Goal: Task Accomplishment & Management: Use online tool/utility

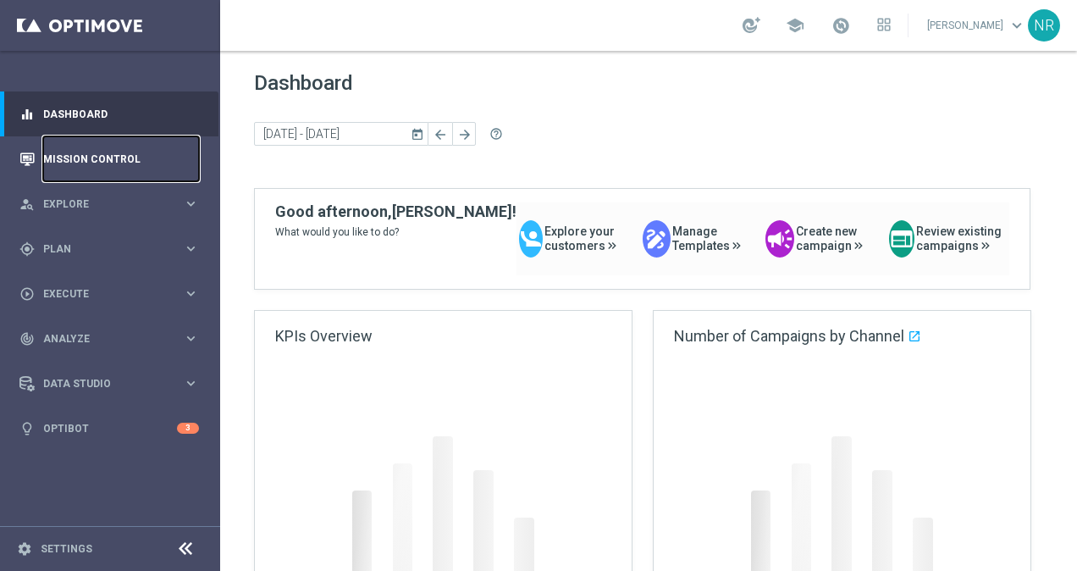
click at [149, 158] on link "Mission Control" at bounding box center [121, 158] width 156 height 45
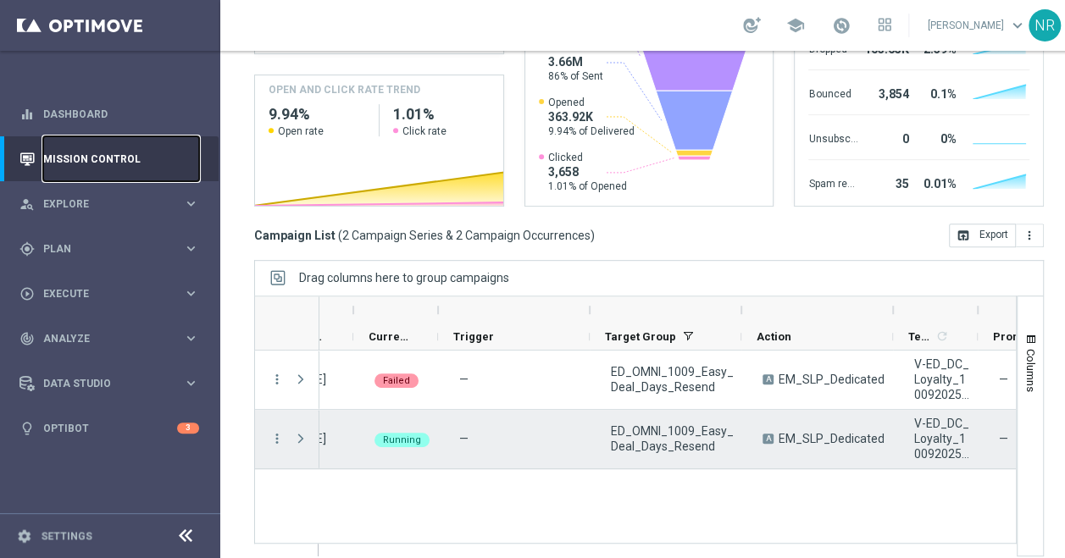
scroll to position [0, 40]
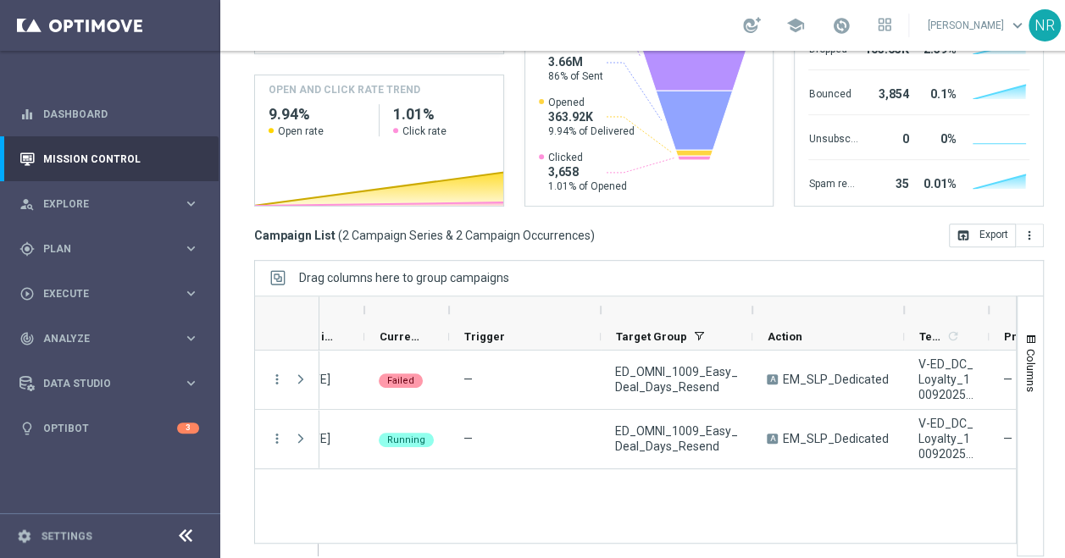
click at [185, 534] on icon at bounding box center [185, 536] width 20 height 20
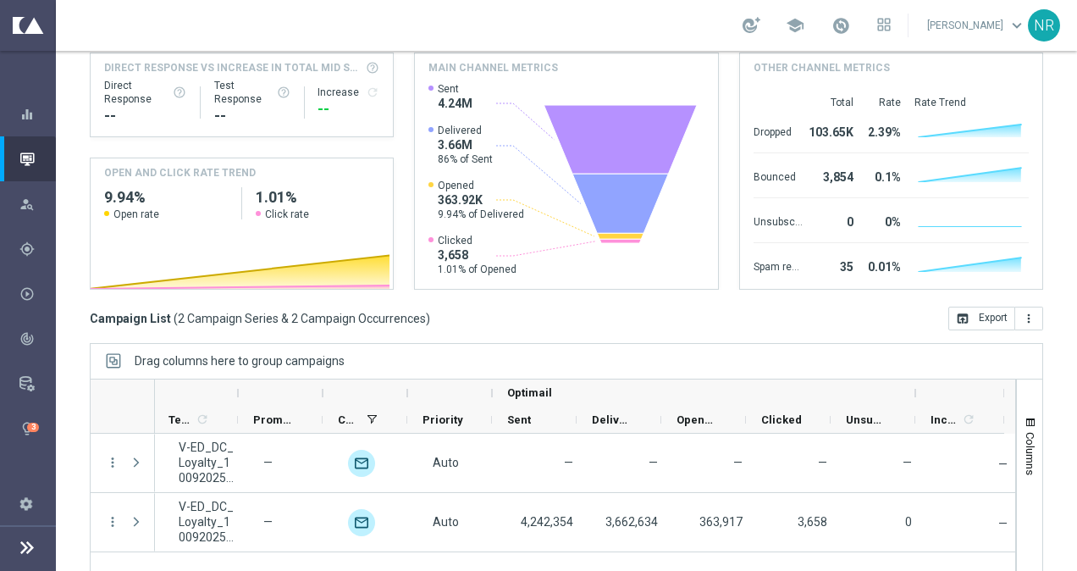
scroll to position [225, 0]
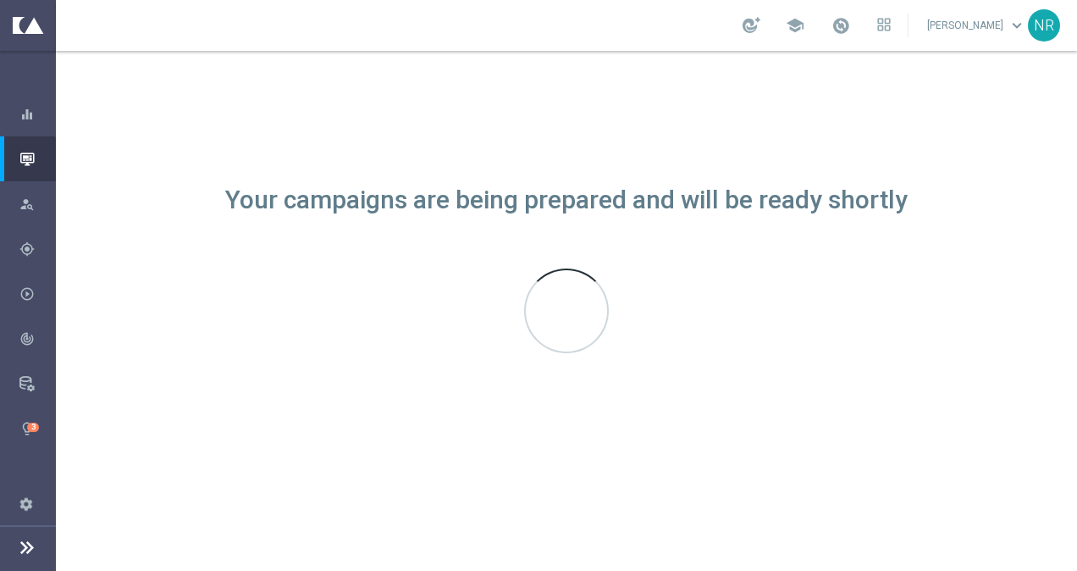
click at [25, 545] on icon at bounding box center [27, 547] width 20 height 20
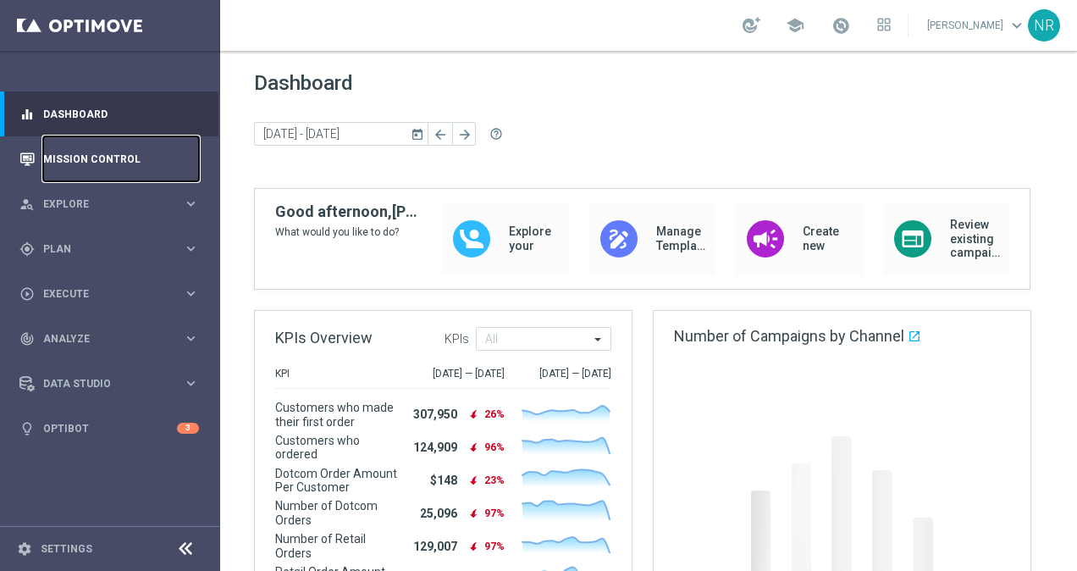
click at [122, 158] on link "Mission Control" at bounding box center [121, 158] width 156 height 45
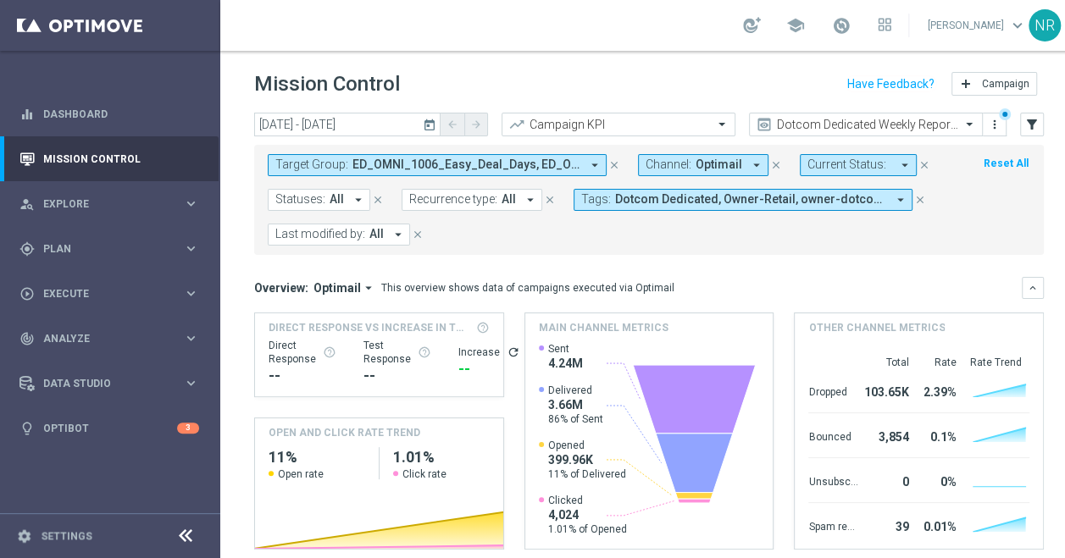
click at [424, 123] on icon "today" at bounding box center [430, 124] width 15 height 15
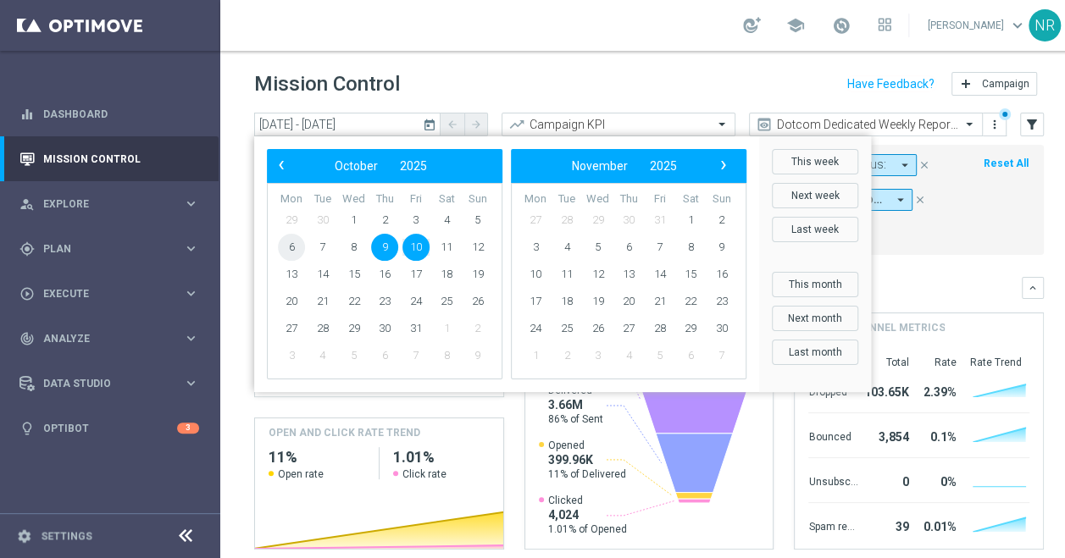
click at [290, 251] on span "6" at bounding box center [291, 247] width 27 height 27
click at [295, 243] on span "6" at bounding box center [291, 247] width 27 height 27
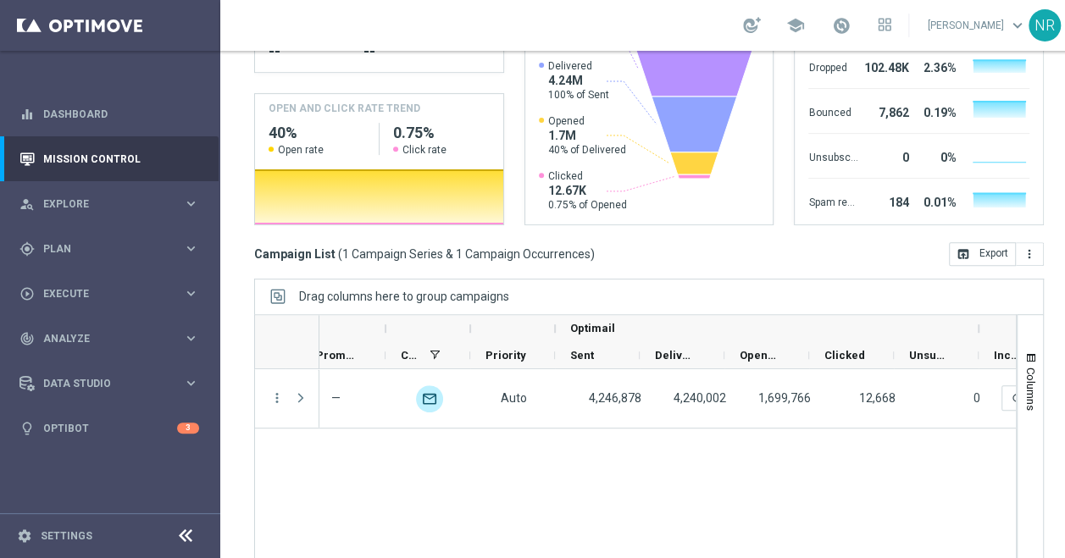
scroll to position [0, 728]
click at [0, 490] on html "equalizer Dashboard Mission Control" at bounding box center [532, 279] width 1065 height 558
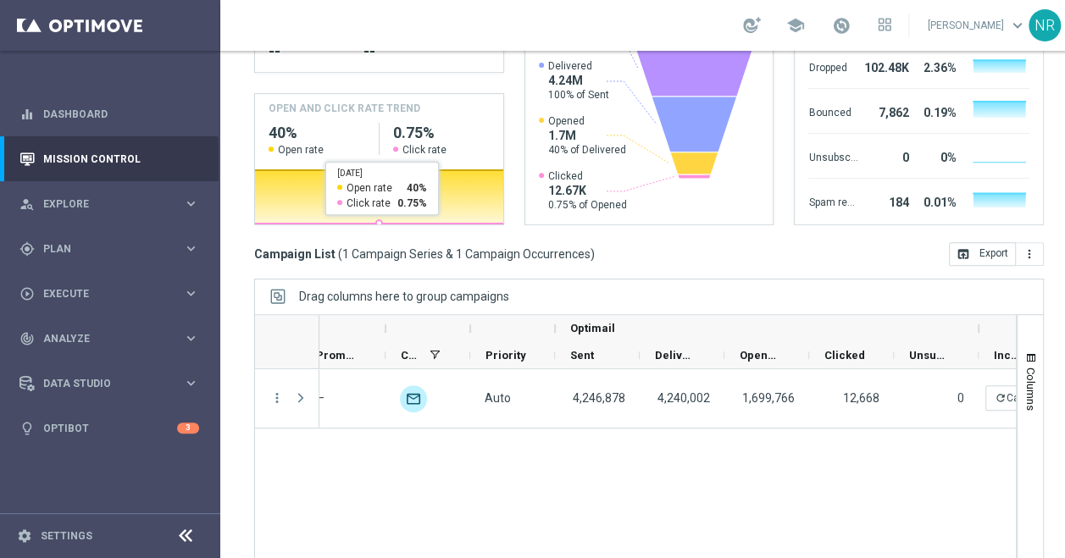
scroll to position [0, 0]
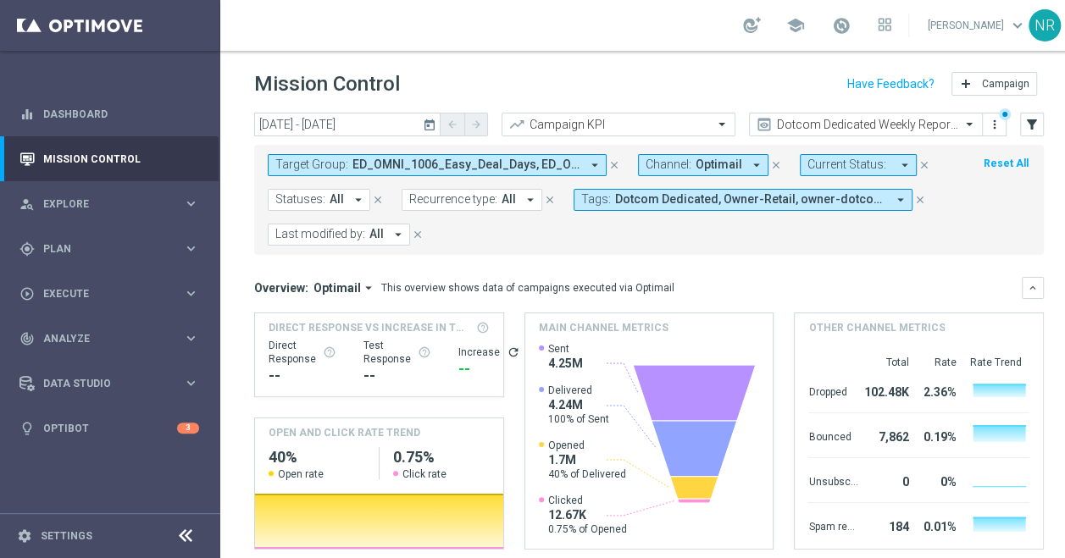
click at [432, 131] on icon "today" at bounding box center [430, 124] width 15 height 15
click at [416, 112] on header "Mission Control add Campaign" at bounding box center [648, 82] width 857 height 62
click at [424, 122] on icon "today" at bounding box center [430, 124] width 15 height 15
click at [419, 127] on input "06 Oct 2025 - 06 Oct 2025" at bounding box center [347, 125] width 186 height 24
click at [366, 114] on input "06 Oct 2025 - 06 Oct 2025" at bounding box center [347, 125] width 186 height 24
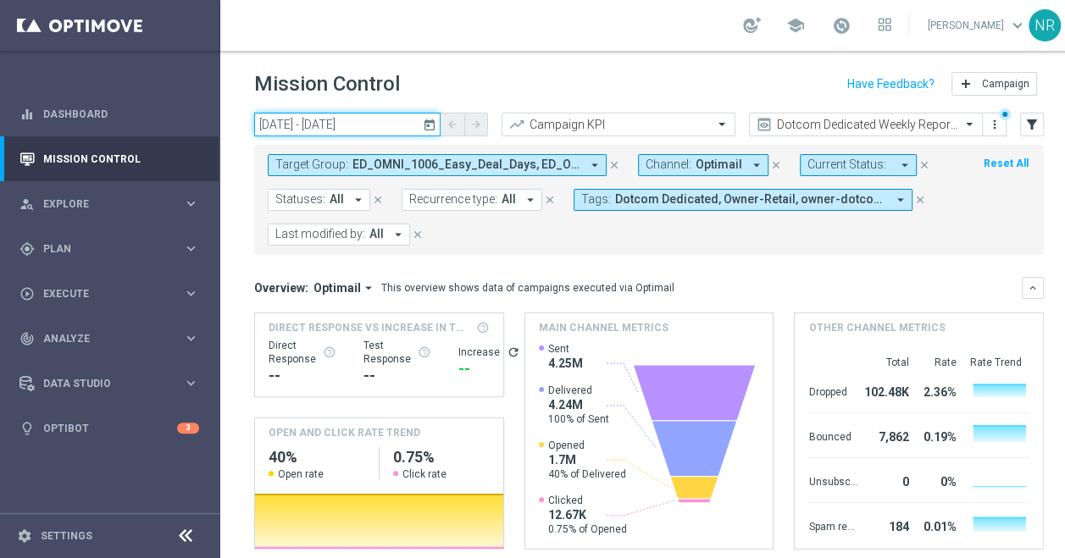
click at [386, 113] on input "06 Oct 2025 - 06 Oct 2025" at bounding box center [347, 125] width 186 height 24
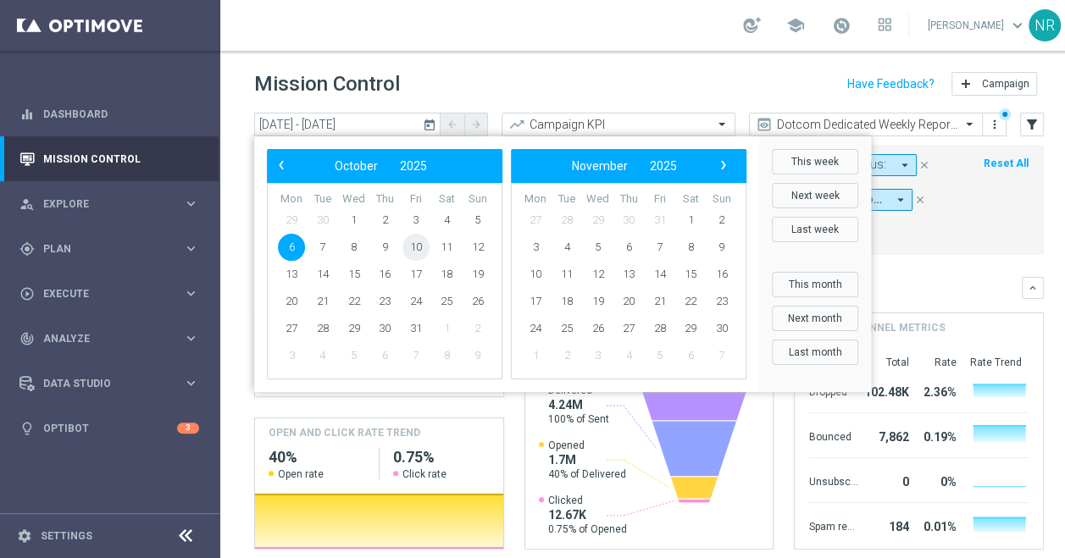
click at [413, 242] on span "10" at bounding box center [415, 247] width 27 height 27
type input "[DATE] - [DATE]"
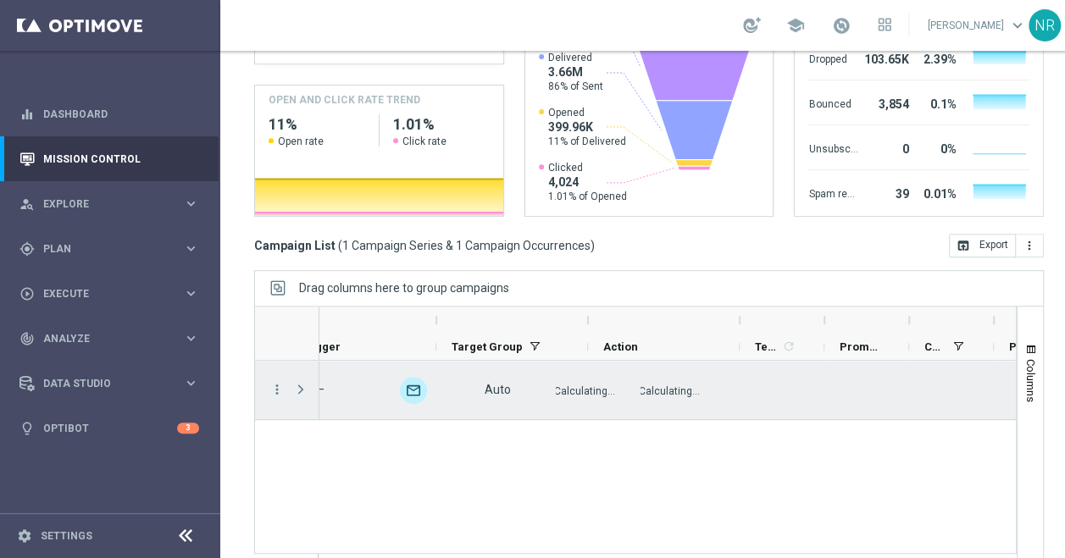
scroll to position [0, 201]
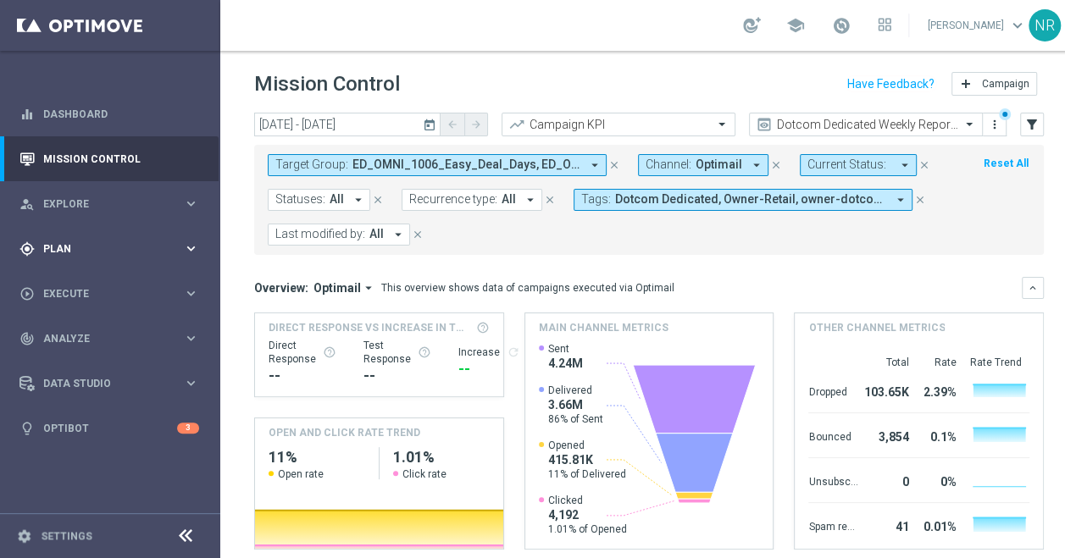
click at [98, 242] on div "gps_fixed Plan" at bounding box center [100, 248] width 163 height 15
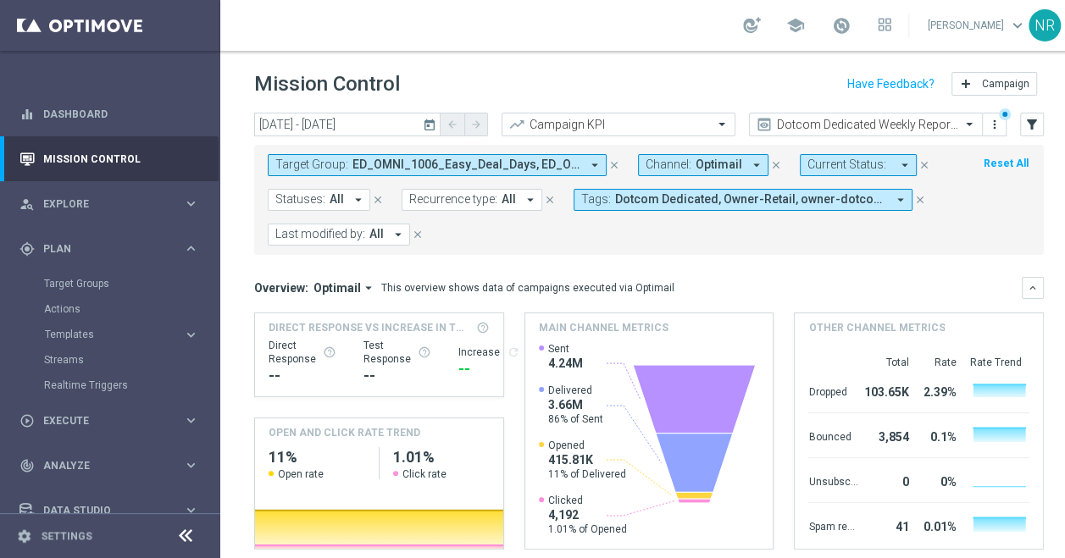
click at [75, 276] on div "Target Groups" at bounding box center [131, 283] width 174 height 25
click at [66, 285] on link "Target Groups" at bounding box center [110, 284] width 132 height 14
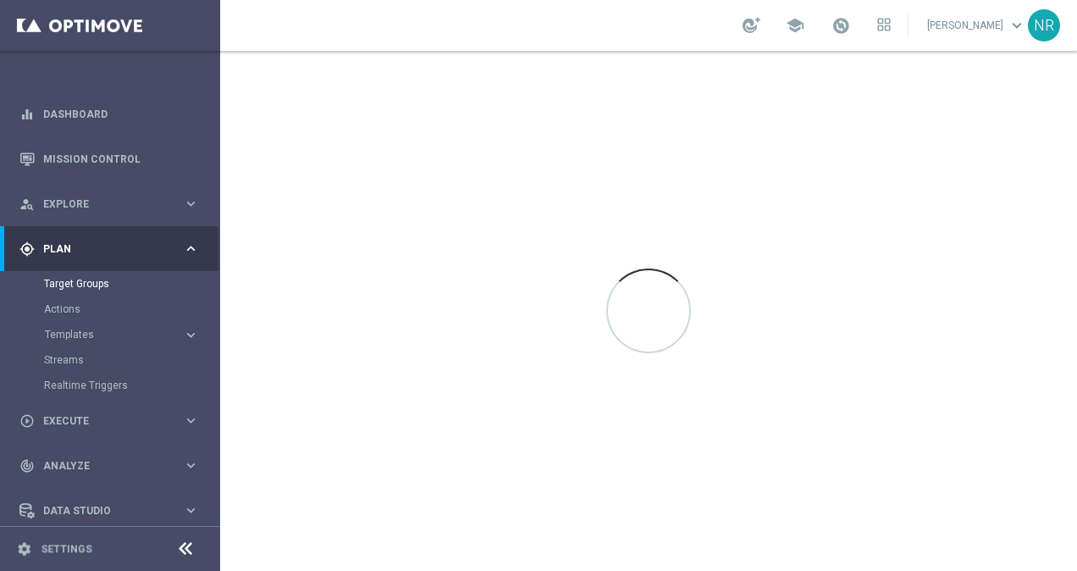
click at [490, 272] on div at bounding box center [648, 311] width 857 height 520
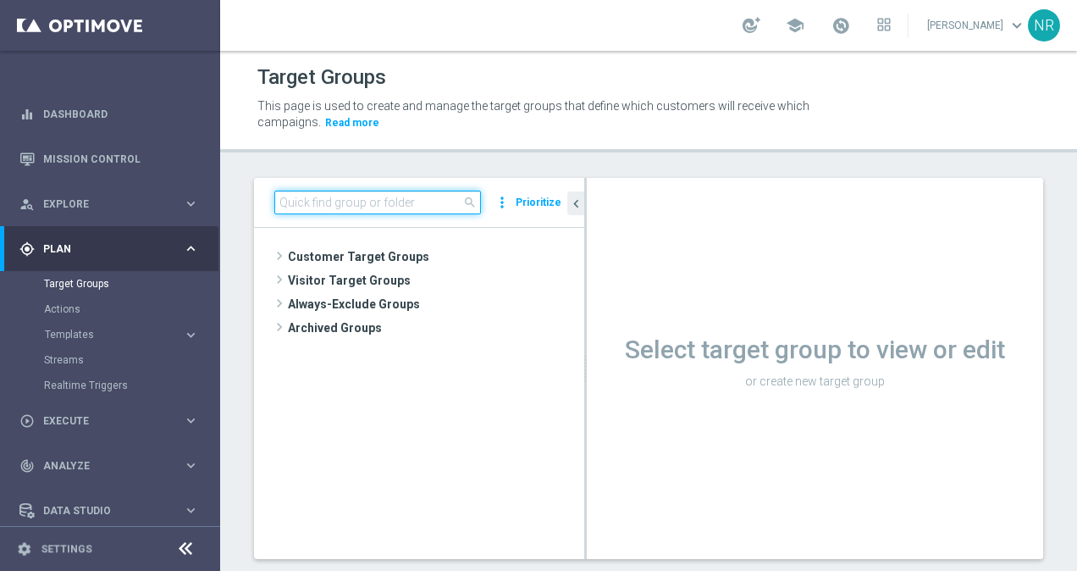
click at [340, 193] on input at bounding box center [377, 203] width 207 height 24
paste input "2025_CLM_PostPurch_ARS_BM_COMP_FOODBR12"
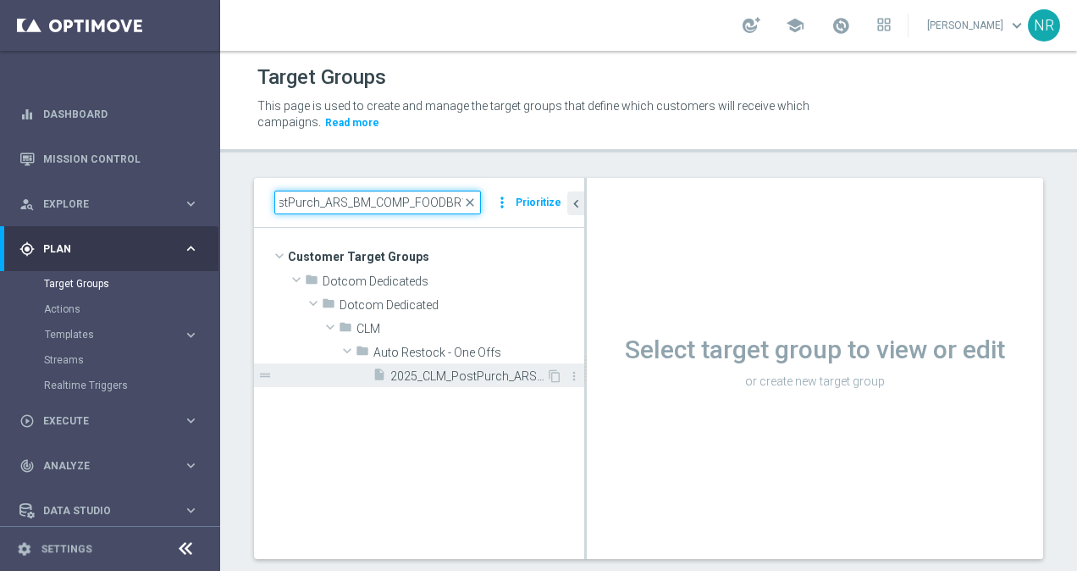
type input "2025_CLM_PostPurch_ARS_BM_COMP_FOODBR12"
click at [430, 368] on div "insert_drive_file 2025_CLM_PostPurch_ARS_BM_COMP_FOODBR12" at bounding box center [460, 375] width 174 height 24
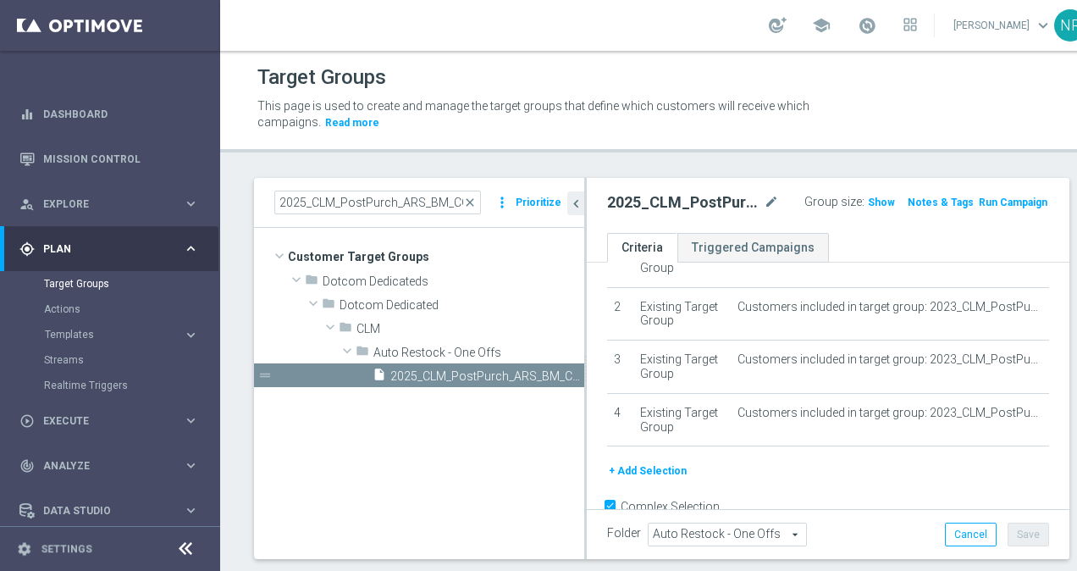
scroll to position [88, 0]
click at [866, 193] on h3 "Show" at bounding box center [881, 202] width 30 height 19
click at [578, 200] on icon "chevron_left" at bounding box center [576, 204] width 16 height 16
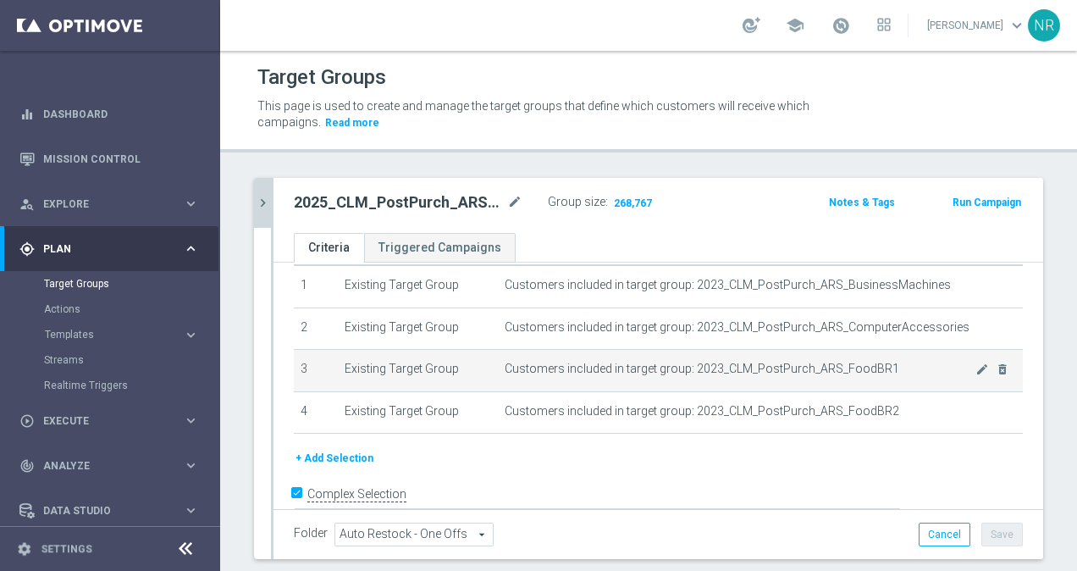
scroll to position [75, 0]
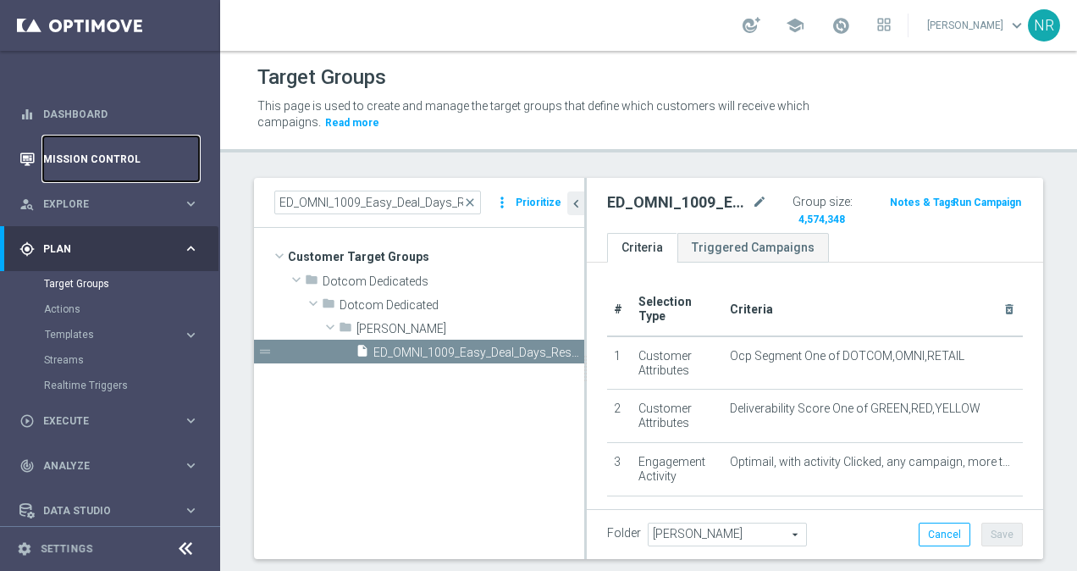
click at [58, 147] on link "Mission Control" at bounding box center [121, 158] width 156 height 45
